Goal: Book appointment/travel/reservation

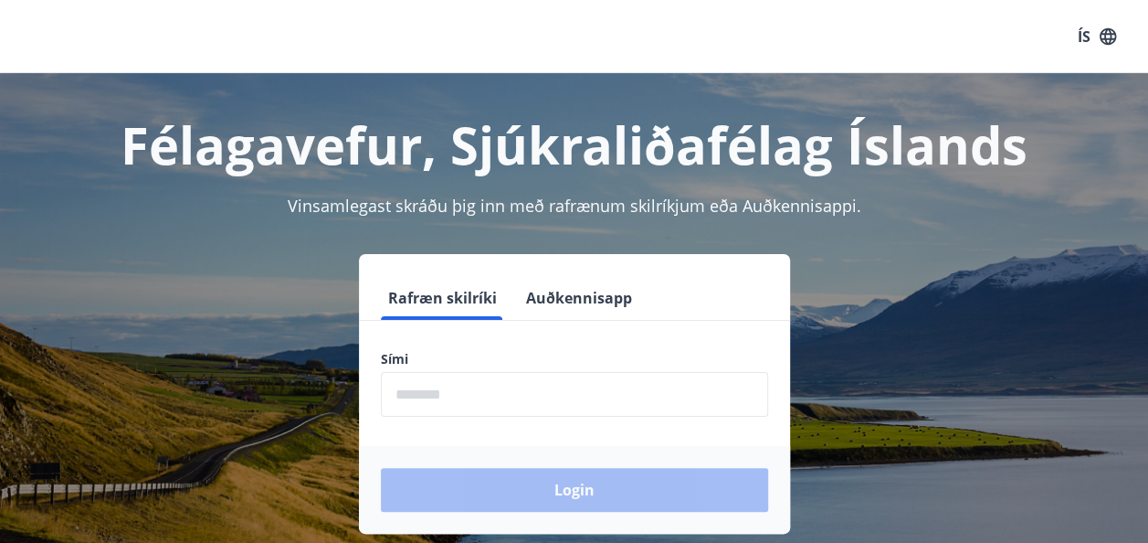
click at [419, 385] on input "phone" at bounding box center [574, 394] width 387 height 45
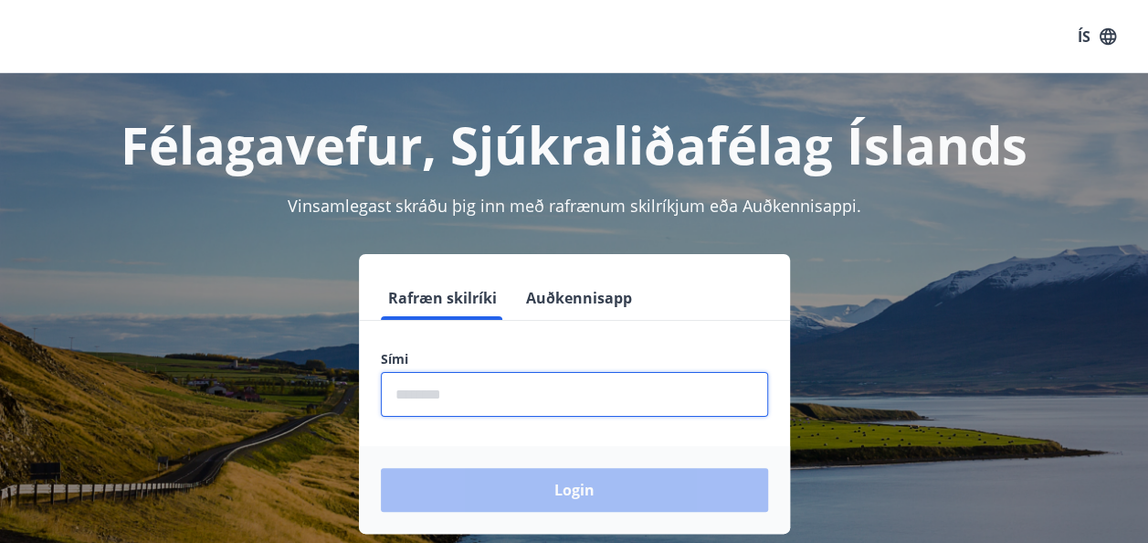
type input "********"
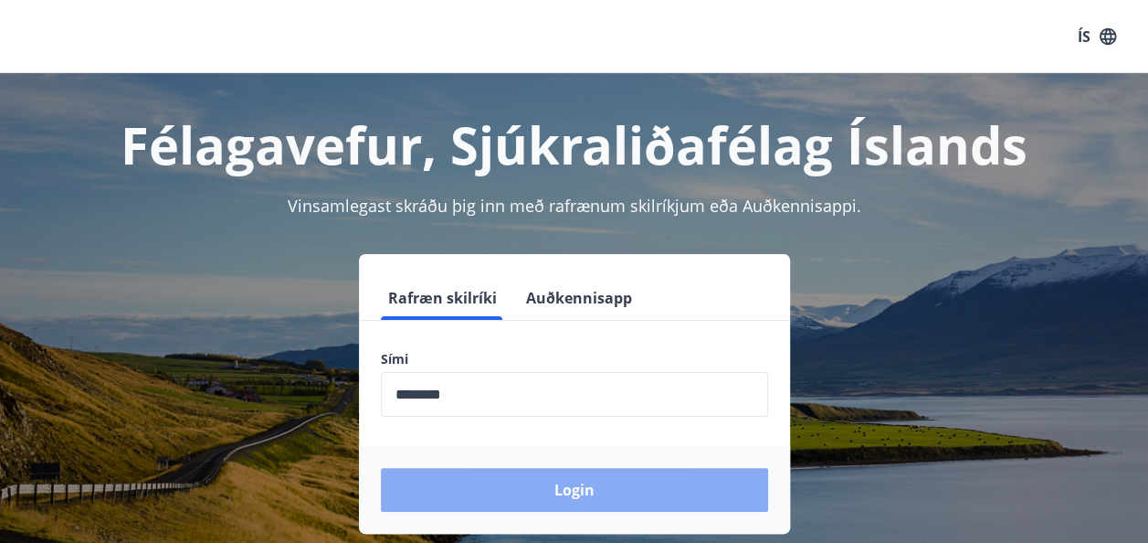
click at [574, 482] on button "Login" at bounding box center [574, 490] width 387 height 44
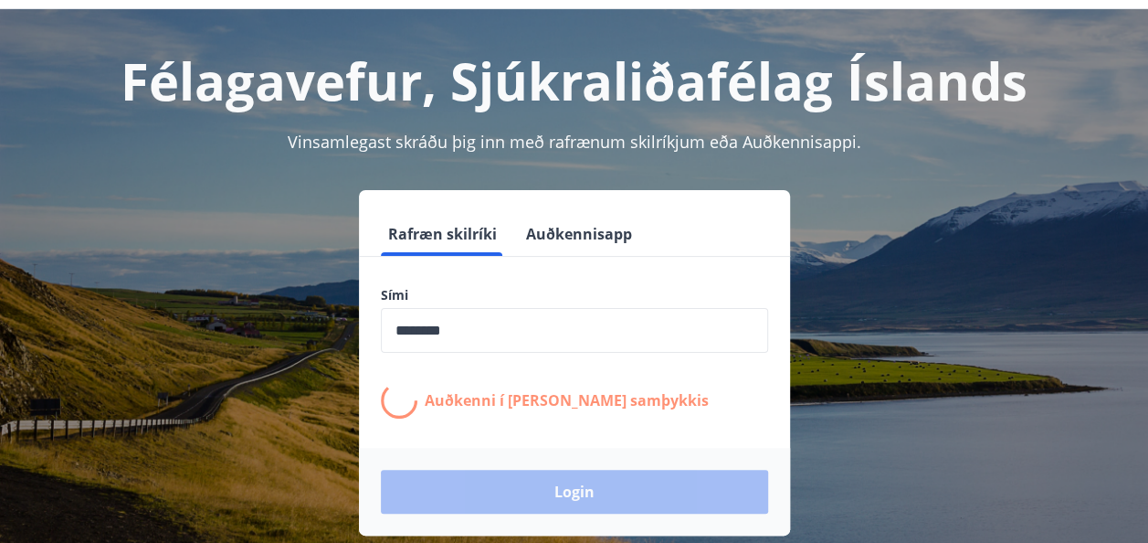
scroll to position [91, 0]
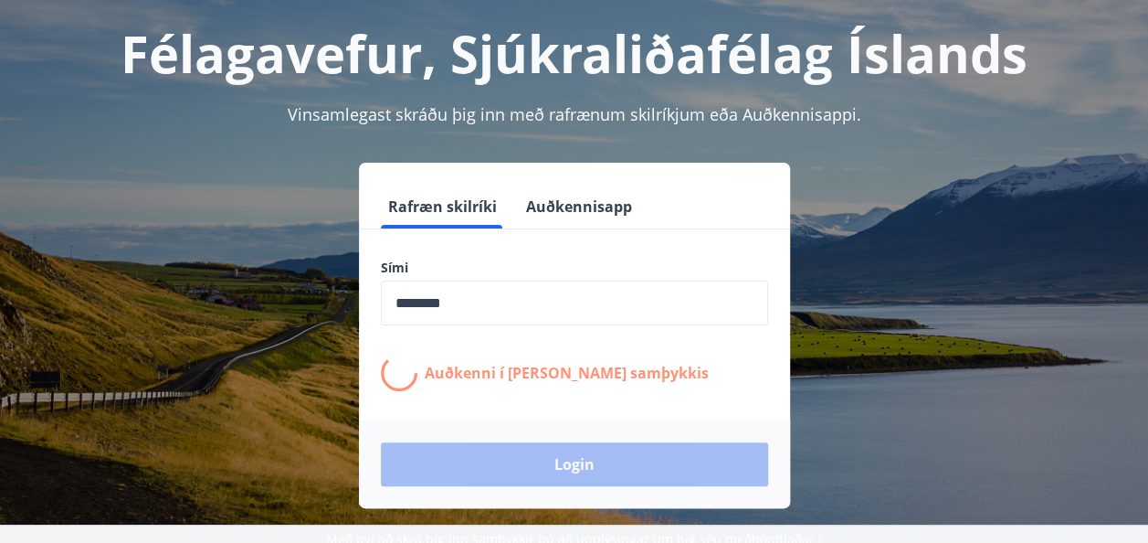
click at [578, 475] on div "Login" at bounding box center [574, 464] width 431 height 88
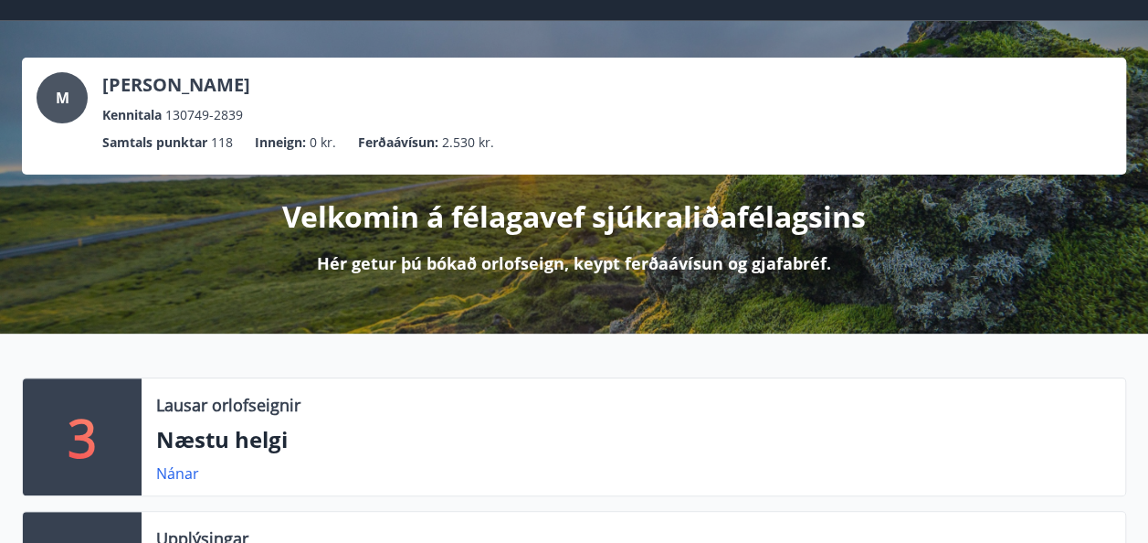
scroll to position [183, 0]
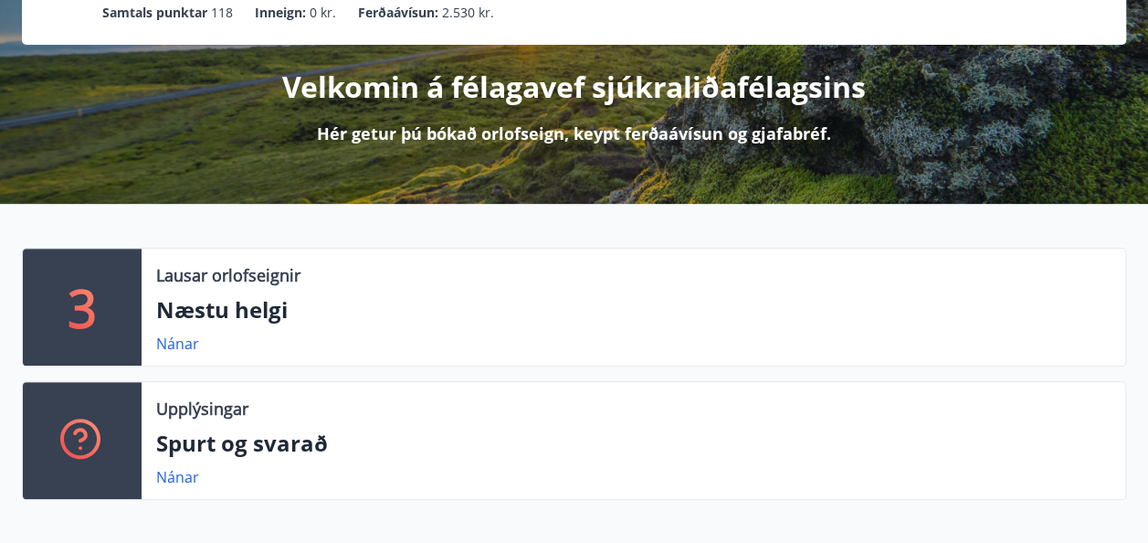
click at [125, 294] on div "3" at bounding box center [82, 307] width 119 height 117
click at [185, 343] on link "Nánar" at bounding box center [177, 343] width 43 height 20
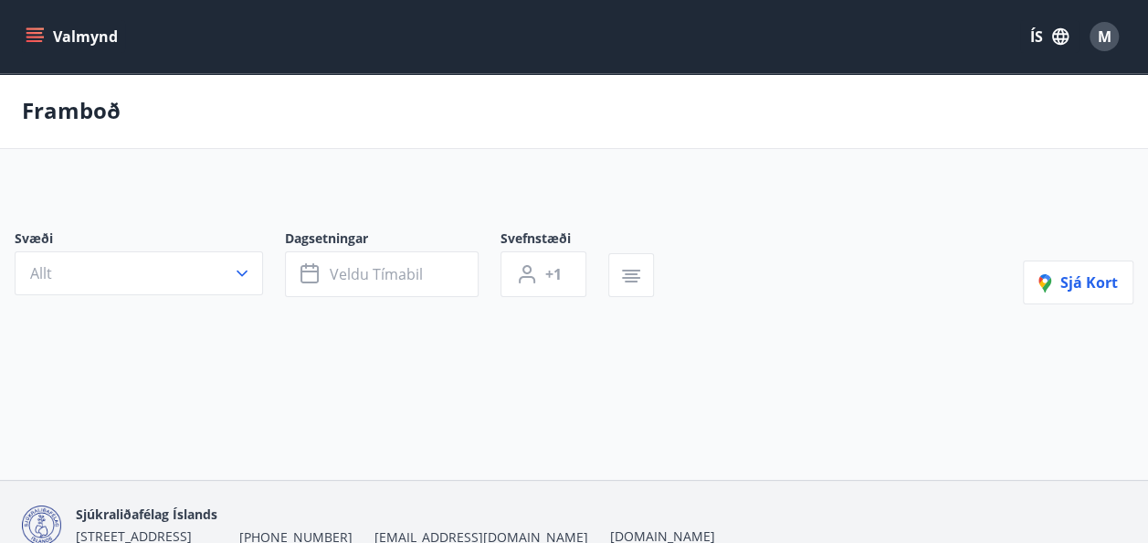
type input "*"
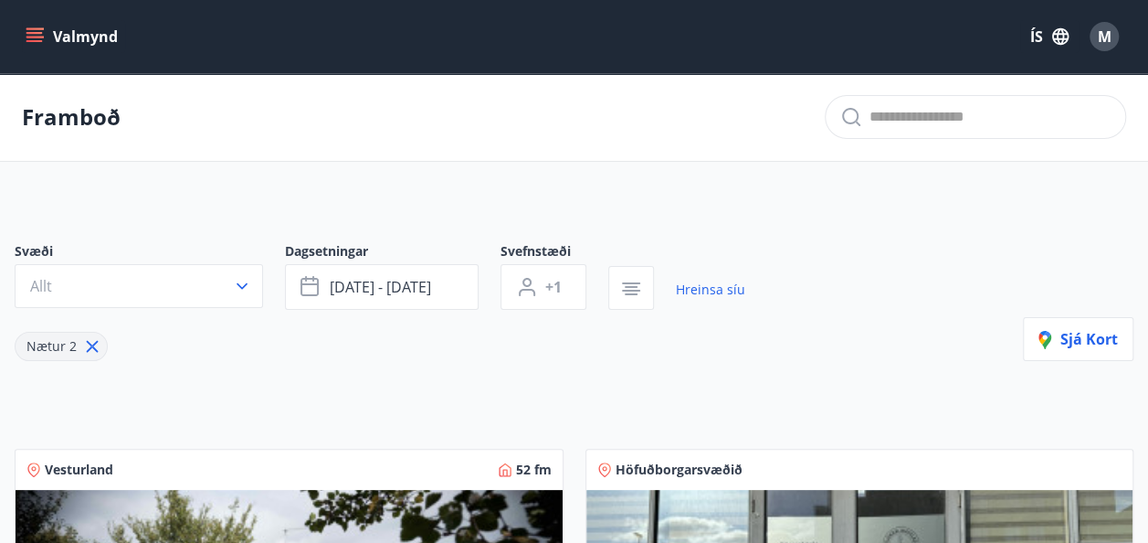
click at [40, 37] on icon "menu" at bounding box center [36, 37] width 20 height 2
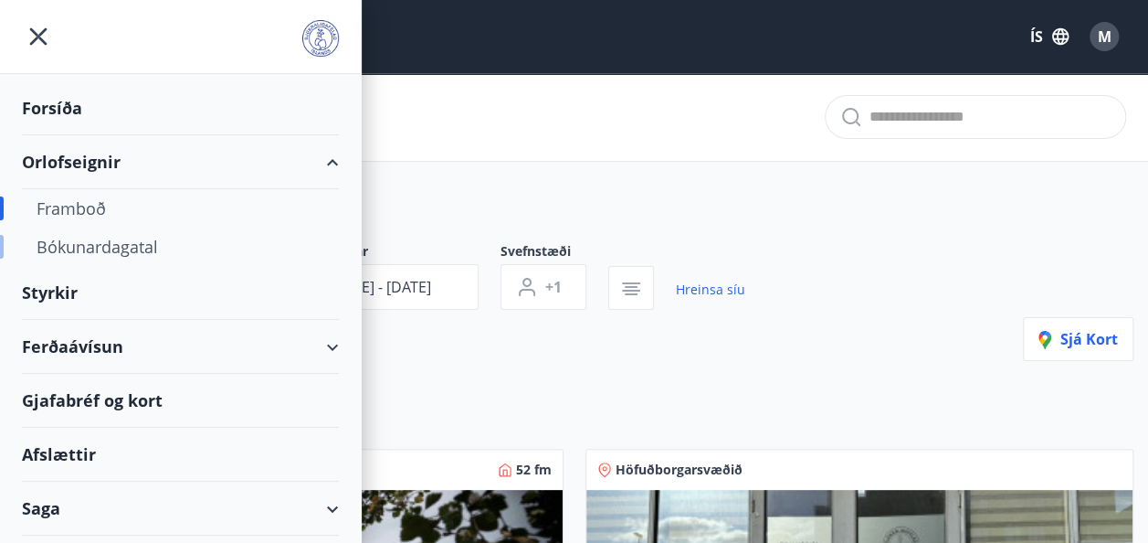
click at [101, 247] on div "Bókunardagatal" at bounding box center [181, 246] width 288 height 38
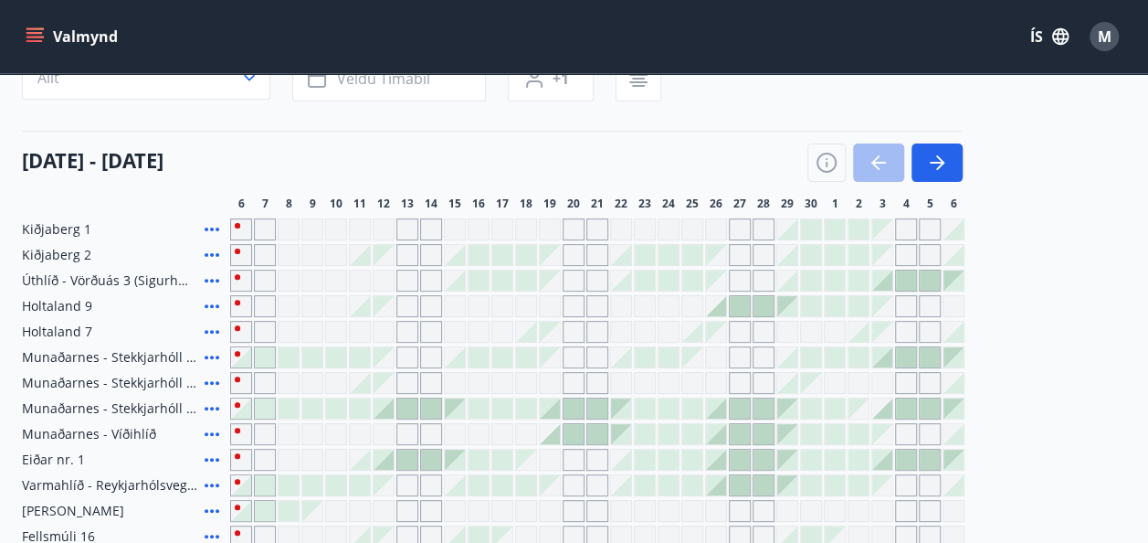
scroll to position [131, 0]
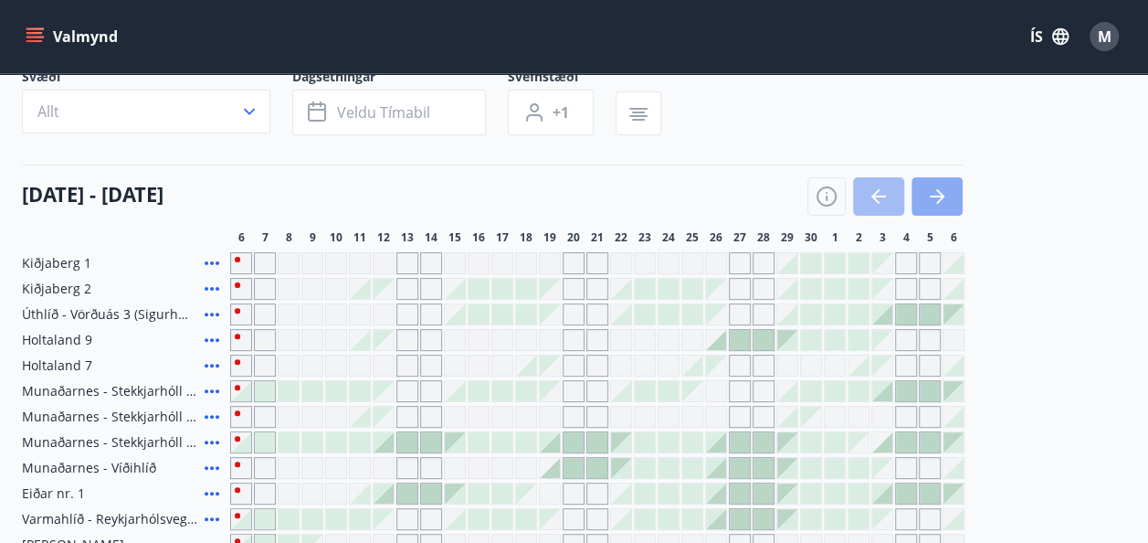
click at [929, 190] on icon "button" at bounding box center [937, 196] width 22 height 22
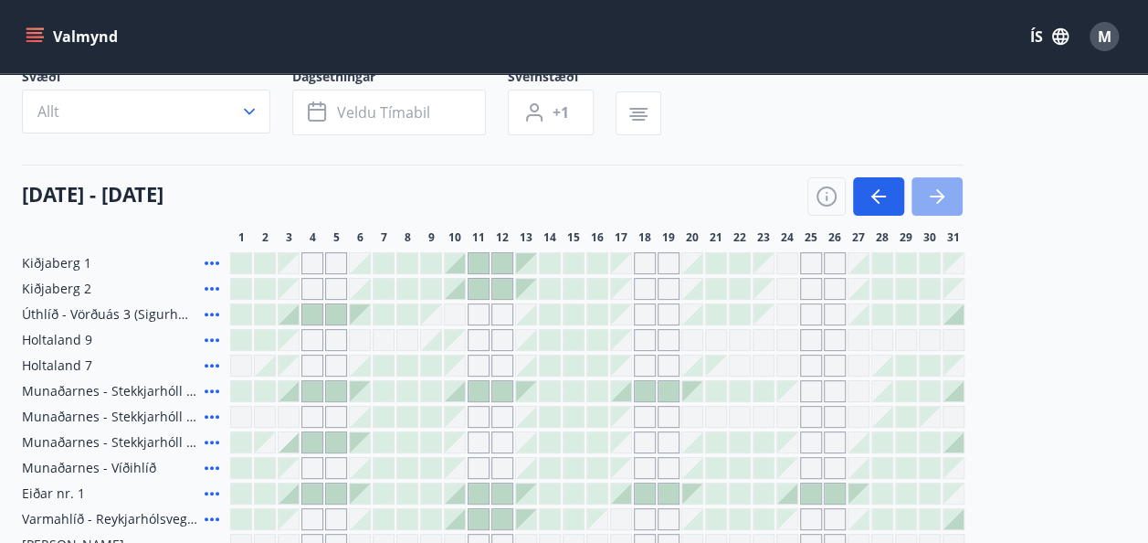
click at [928, 187] on icon "button" at bounding box center [937, 196] width 22 height 22
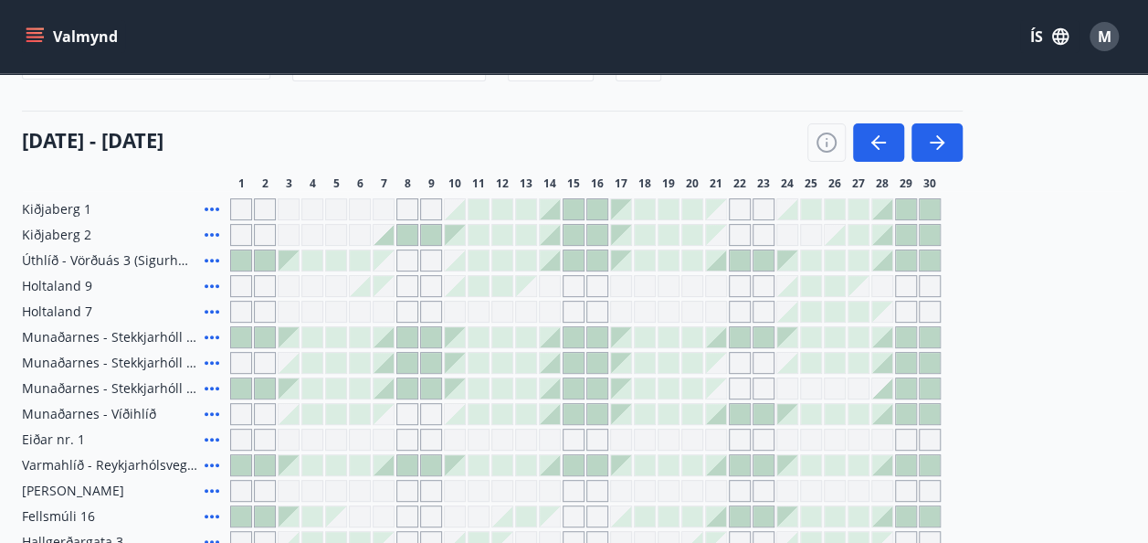
scroll to position [222, 0]
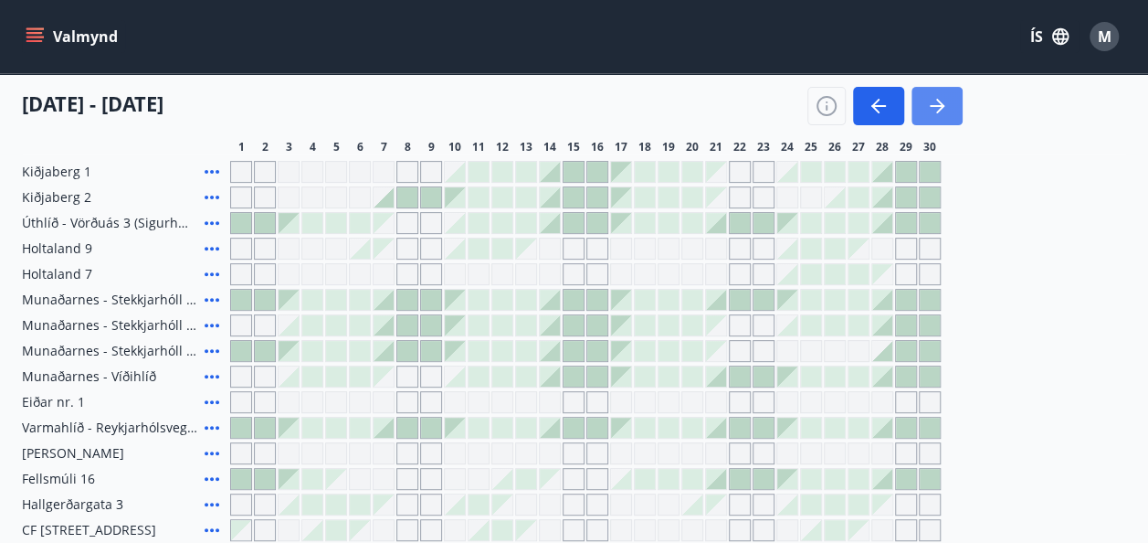
click at [933, 102] on icon "button" at bounding box center [937, 106] width 22 height 22
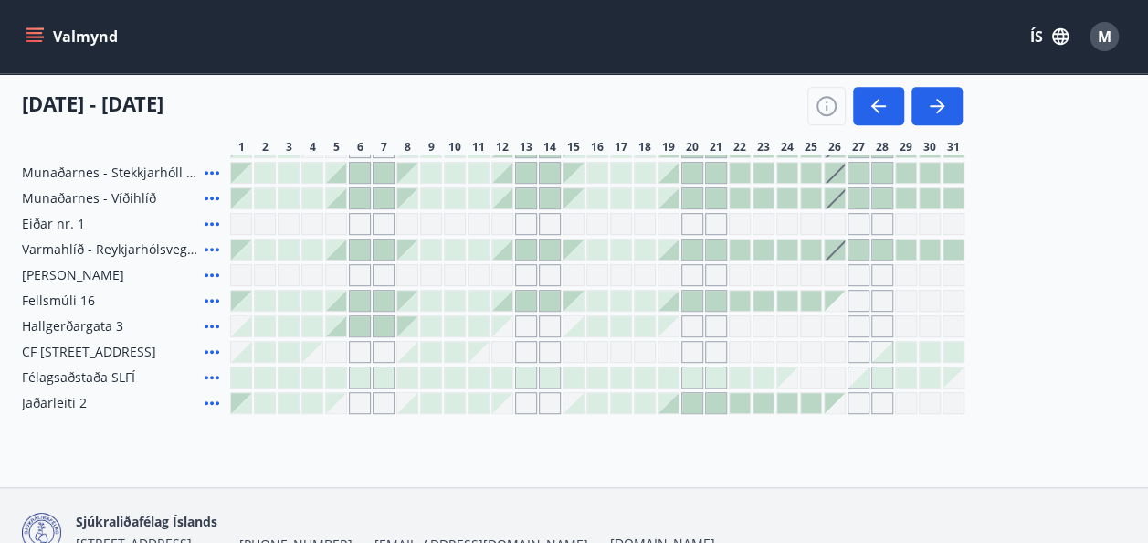
scroll to position [405, 0]
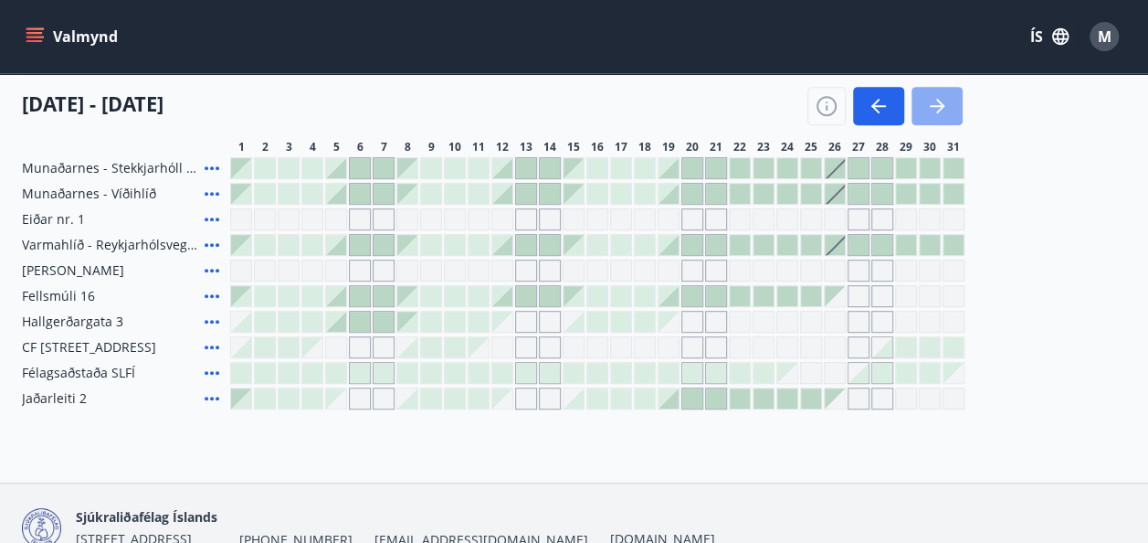
click at [925, 105] on button "button" at bounding box center [937, 106] width 51 height 38
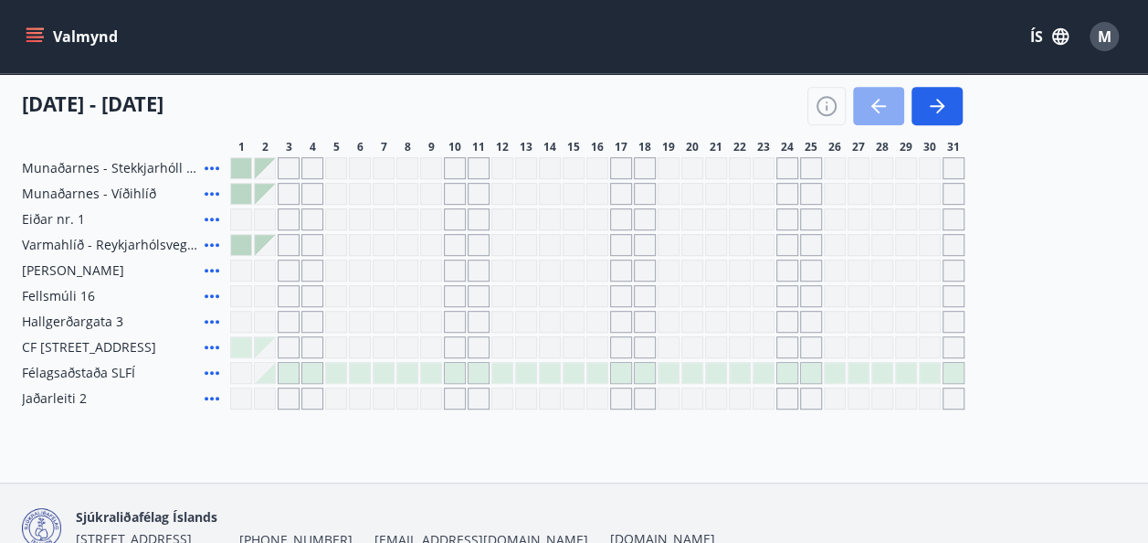
click at [875, 109] on icon "button" at bounding box center [876, 106] width 8 height 15
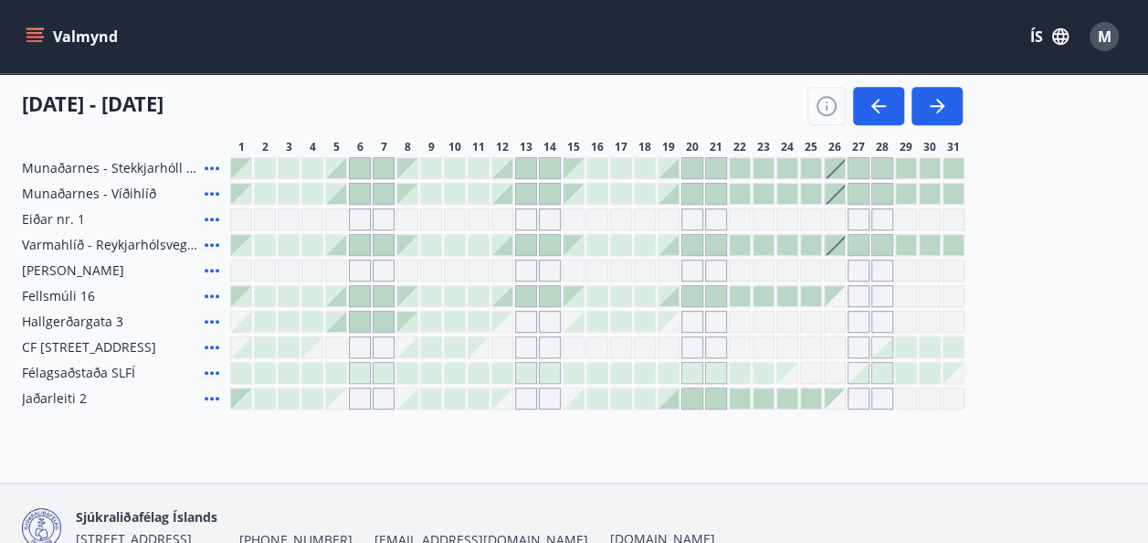
click at [743, 270] on div "Gráir dagar eru ekki bókanlegir" at bounding box center [740, 270] width 22 height 22
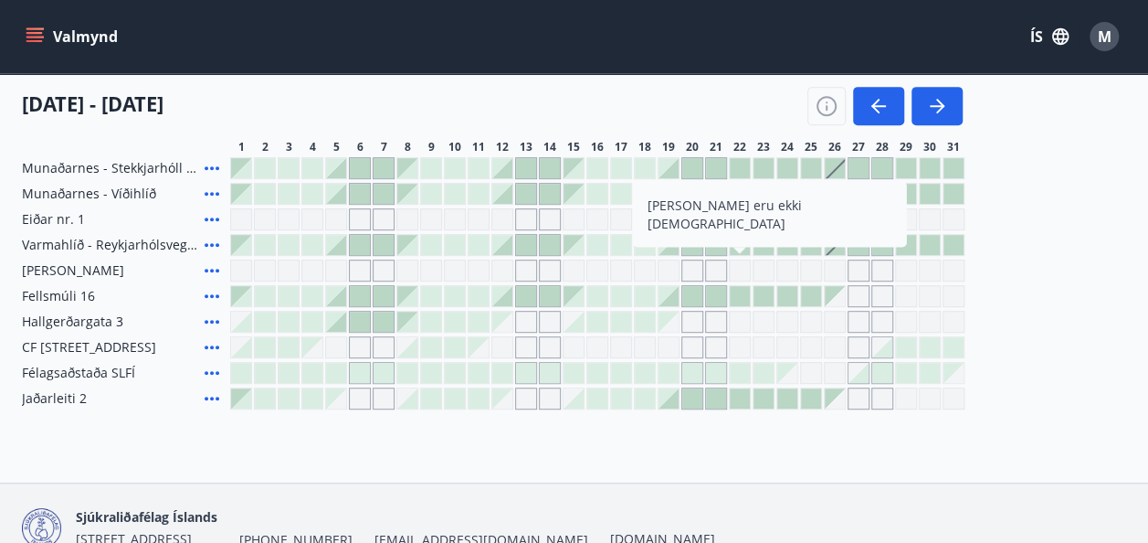
click at [738, 269] on div "Gráir dagar eru ekki bókanlegir" at bounding box center [740, 270] width 22 height 22
click at [527, 247] on div at bounding box center [526, 245] width 20 height 20
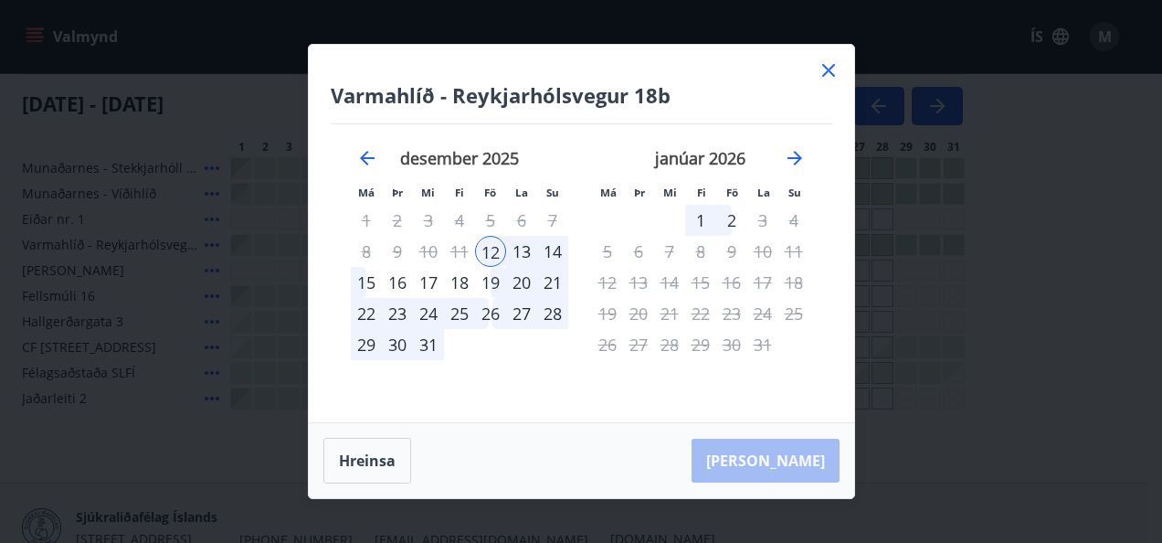
click at [829, 74] on icon at bounding box center [829, 70] width 22 height 22
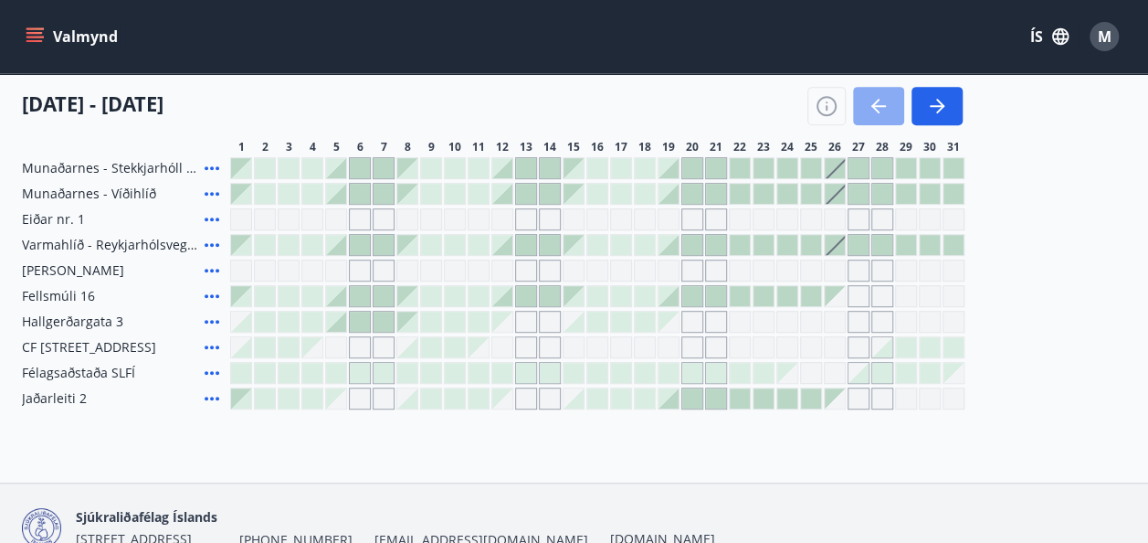
click at [873, 110] on icon "button" at bounding box center [879, 106] width 22 height 22
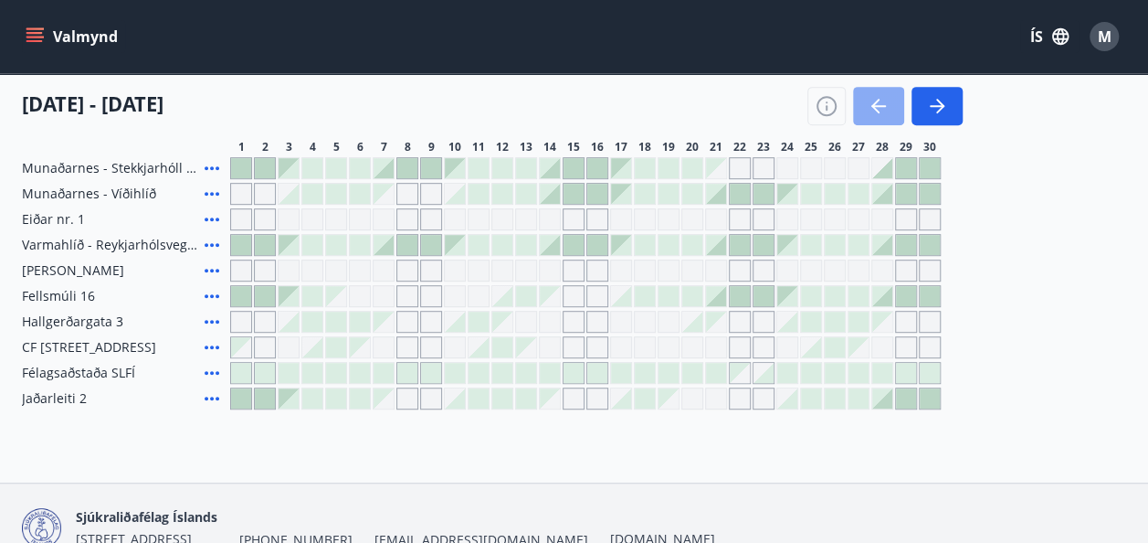
click at [875, 101] on icon "button" at bounding box center [879, 106] width 22 height 22
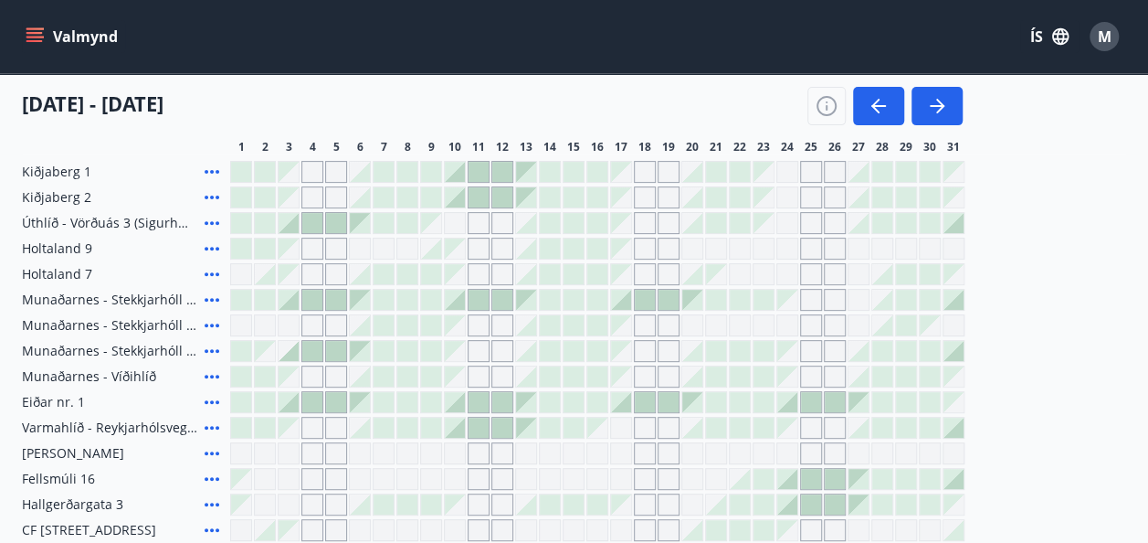
scroll to position [131, 0]
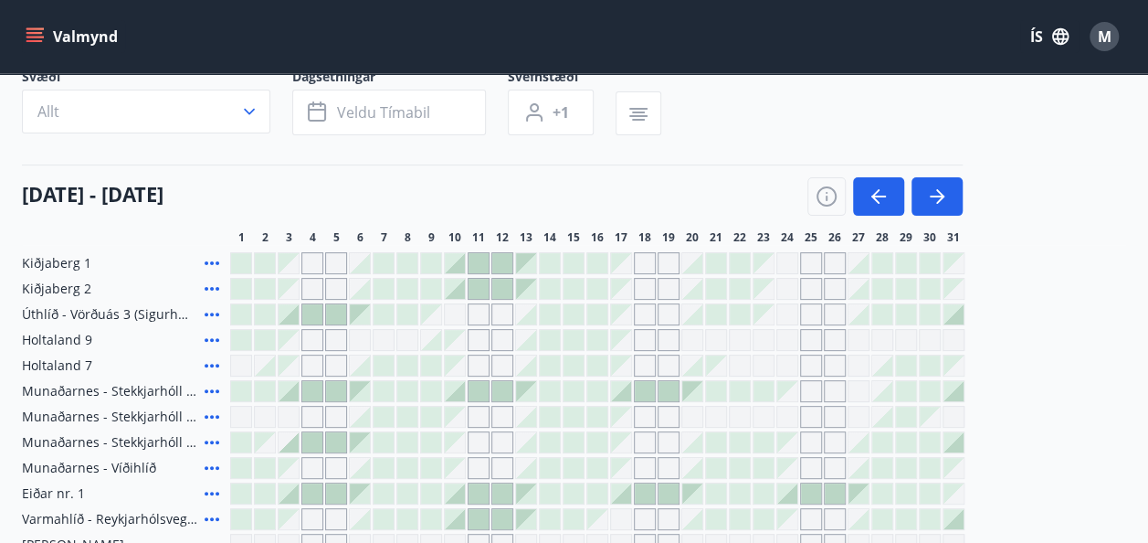
click at [473, 287] on div at bounding box center [479, 289] width 20 height 20
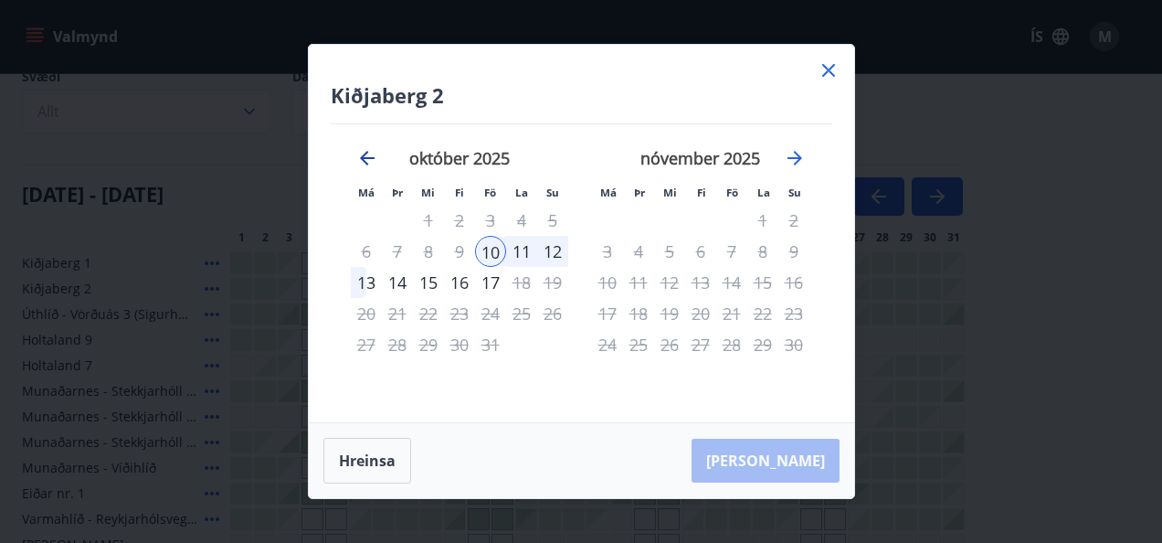
click at [372, 155] on icon "Move backward to switch to the previous month." at bounding box center [367, 158] width 22 height 22
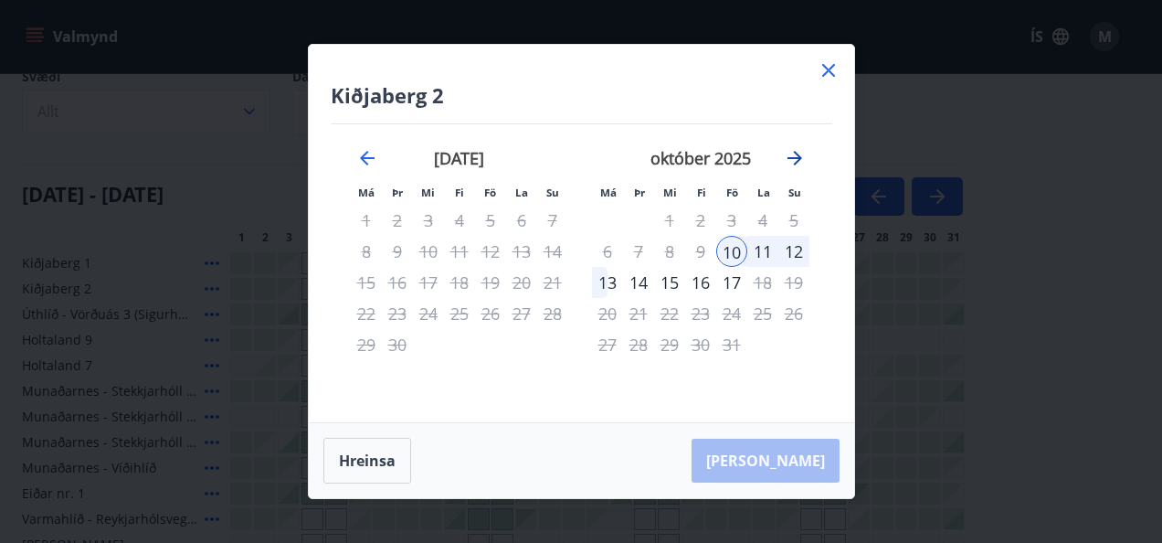
click at [800, 158] on icon "Move forward to switch to the next month." at bounding box center [795, 158] width 15 height 15
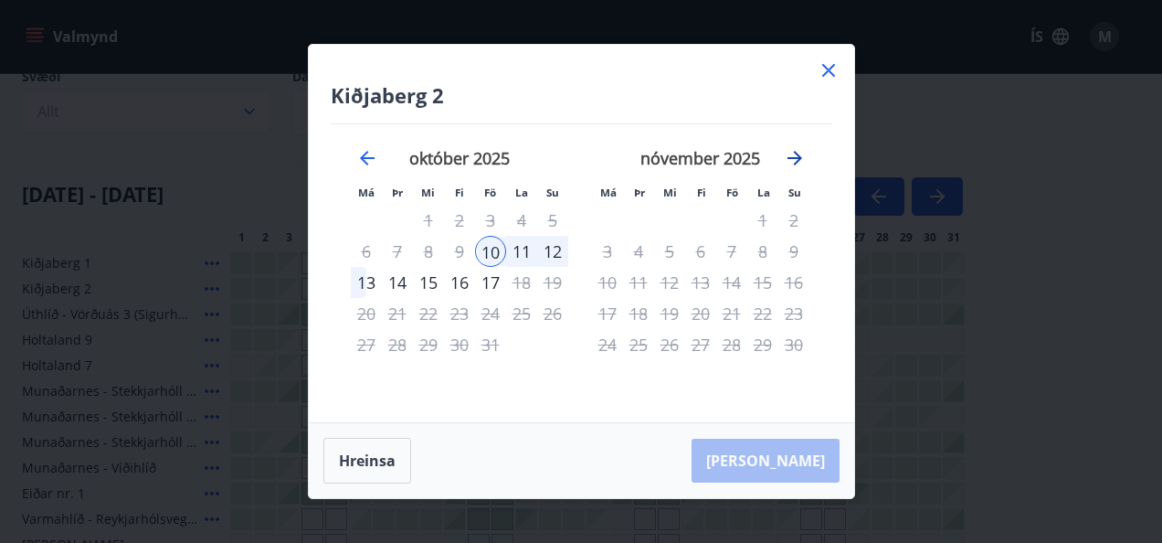
click at [791, 159] on icon "Move forward to switch to the next month." at bounding box center [795, 158] width 22 height 22
click at [367, 156] on icon "Move backward to switch to the previous month." at bounding box center [367, 158] width 22 height 22
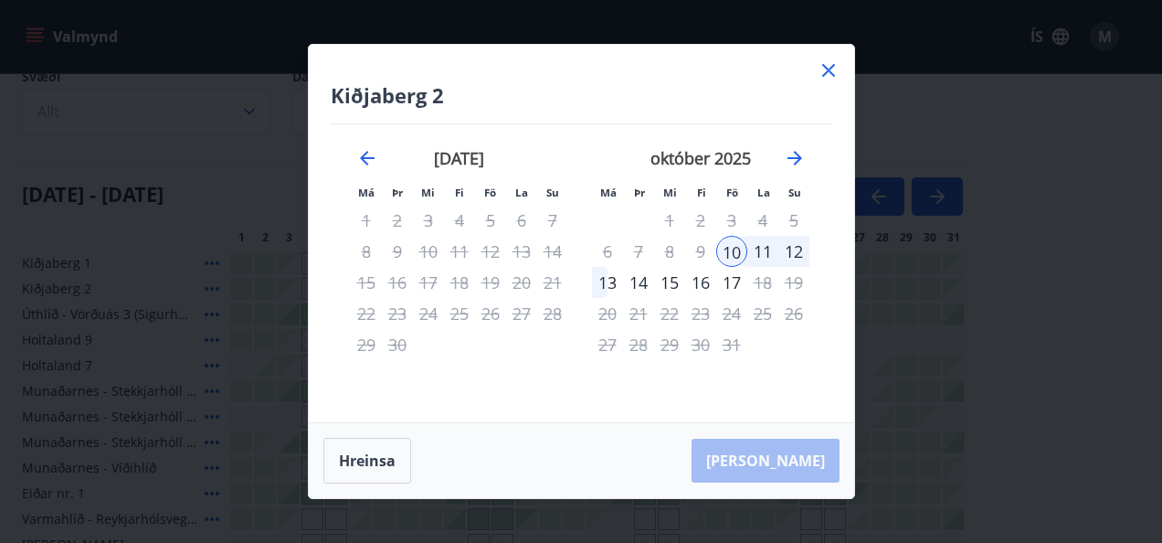
click at [738, 249] on div "10" at bounding box center [731, 251] width 31 height 31
click at [930, 280] on div "Kiðjaberg 2 Má Þr Mi Fi Fö La Su Má Þr Mi Fi Fö La Su [DATE] 1 2 3 4 5 6 7 8 9 …" at bounding box center [581, 271] width 1162 height 543
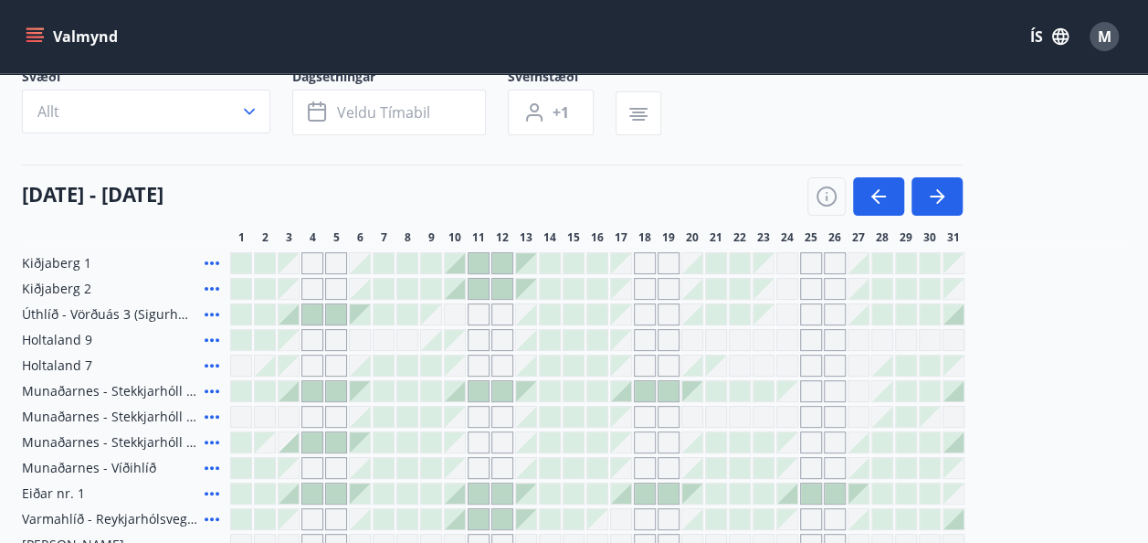
click at [462, 265] on div at bounding box center [455, 263] width 20 height 20
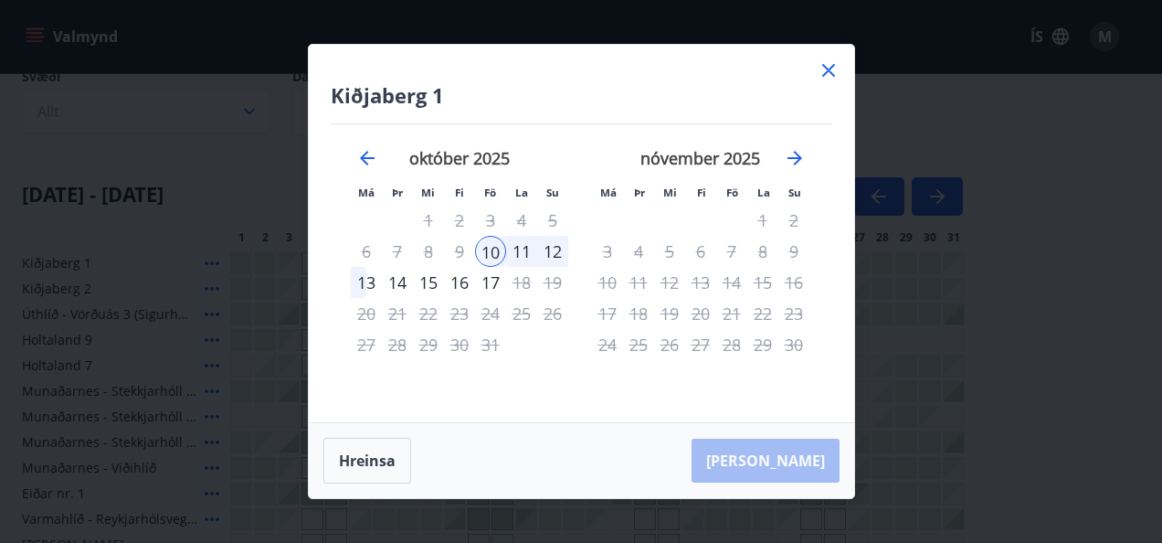
click at [528, 254] on div "11" at bounding box center [521, 251] width 31 height 31
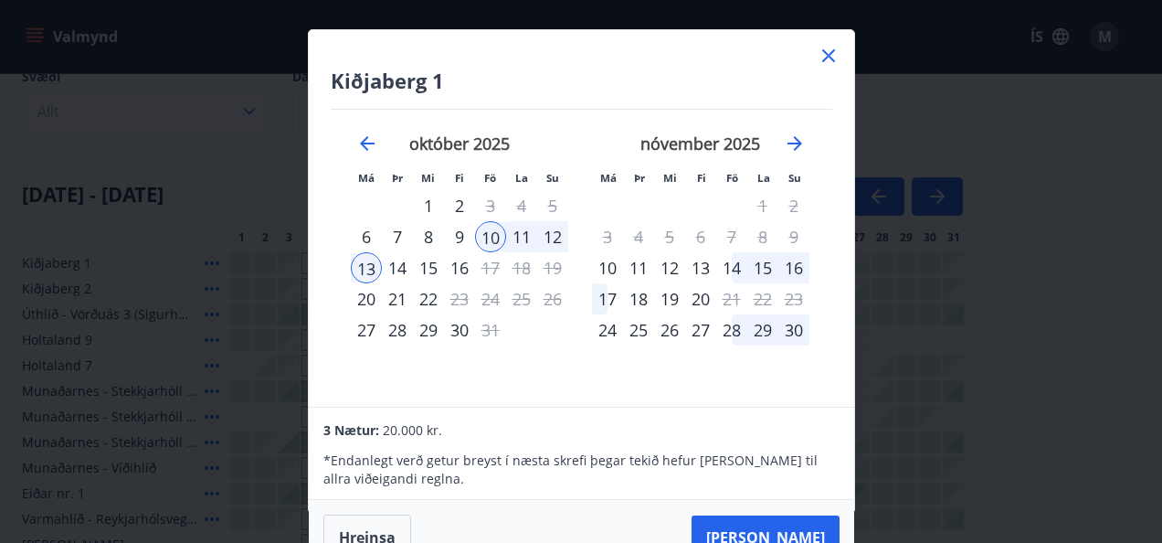
click at [871, 263] on div "Kiðjaberg 1 Má Þr Mi Fi Fö La Su Má Þr Mi Fi Fö La Su [DATE] 1 2 3 4 5 6 7 8 9 …" at bounding box center [581, 271] width 1162 height 543
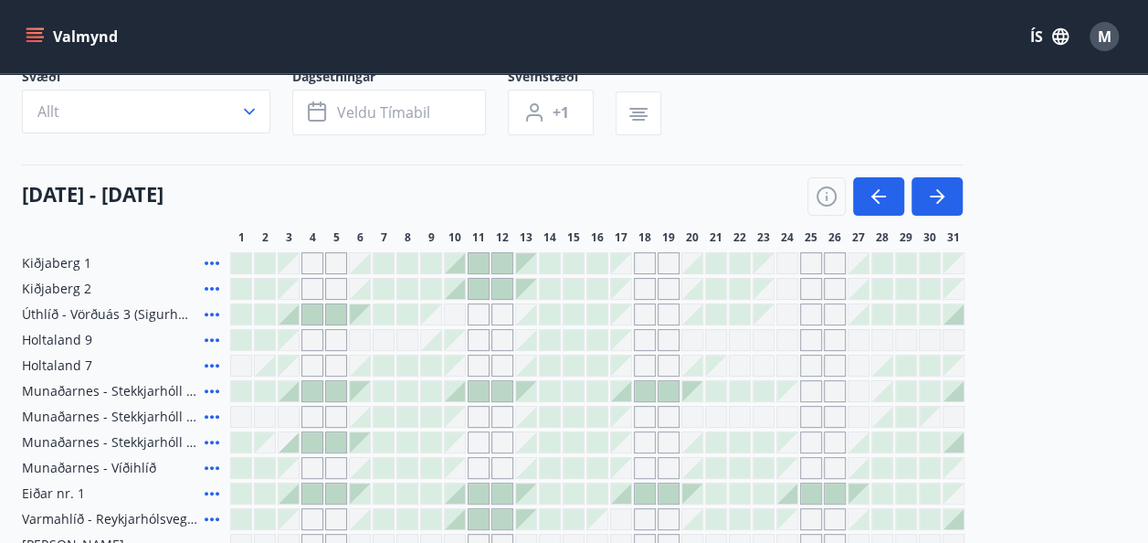
click at [215, 289] on icon at bounding box center [212, 289] width 22 height 22
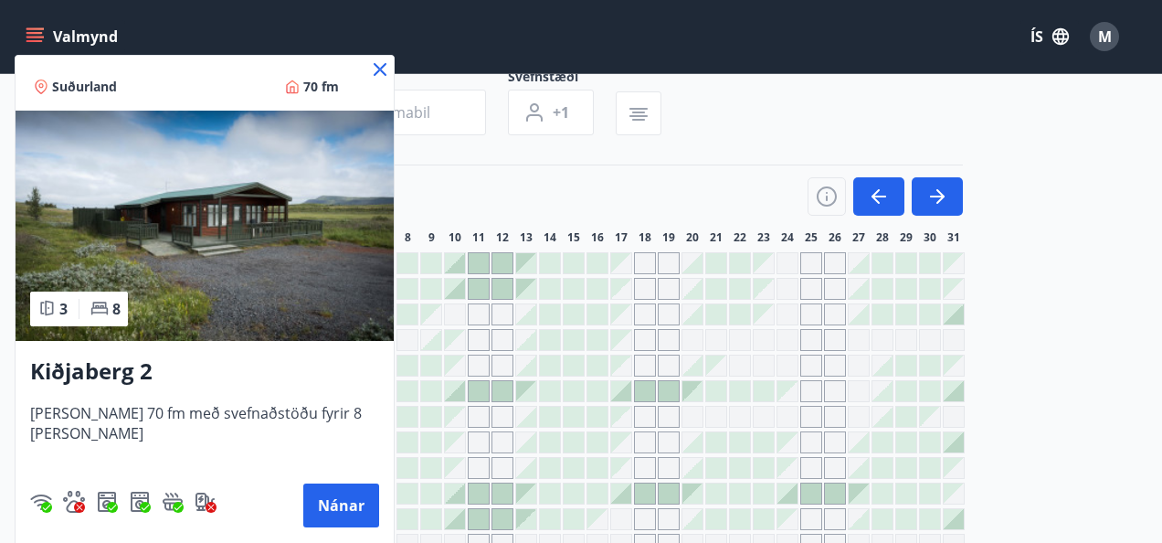
click at [369, 66] on icon at bounding box center [380, 69] width 22 height 22
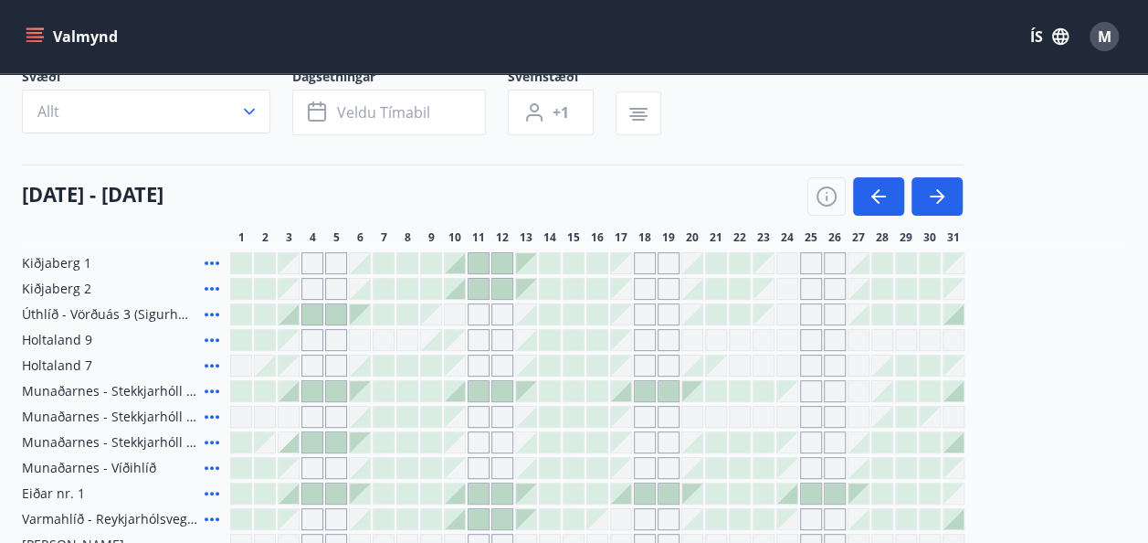
click at [221, 261] on icon at bounding box center [212, 263] width 22 height 22
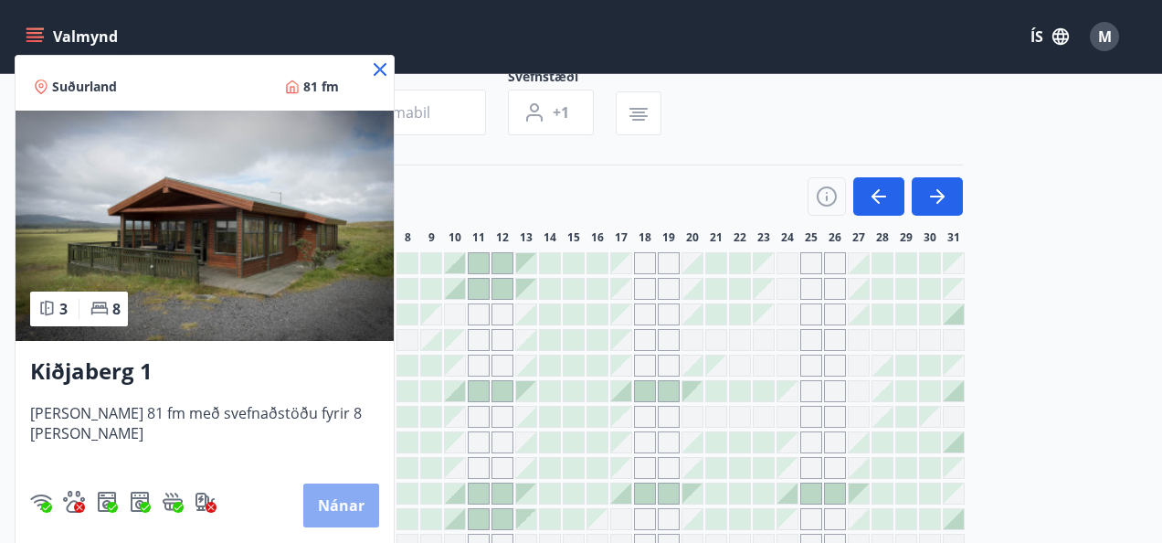
click at [330, 504] on button "Nánar" at bounding box center [341, 505] width 76 height 44
